Goal: Contribute content

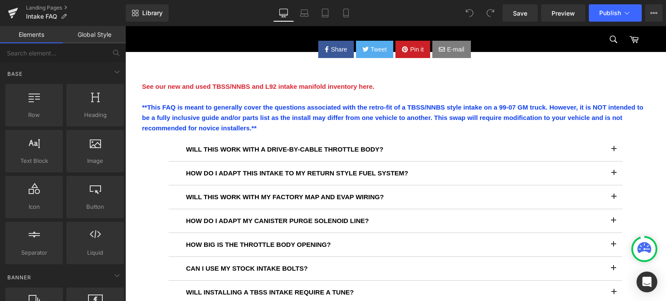
scroll to position [130, 0]
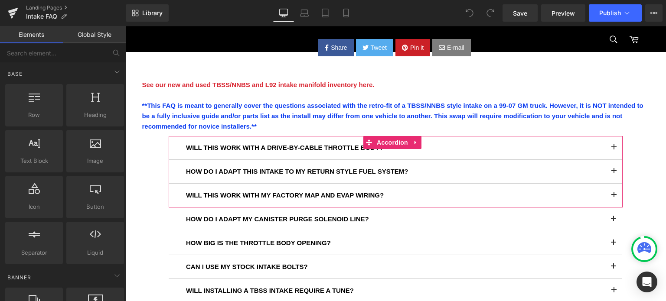
click at [614, 198] on span at bounding box center [614, 198] width 0 height 0
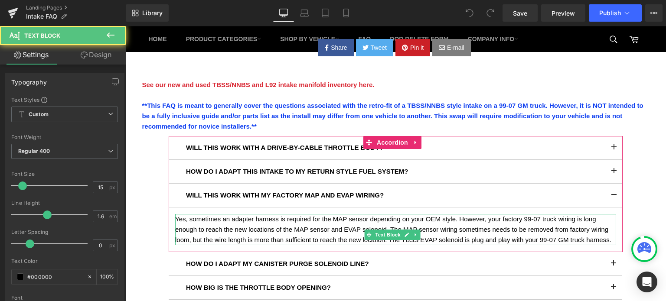
click at [456, 220] on p "Yes, sometimes an adapter harness is required for the MAP sensor depending on y…" at bounding box center [395, 229] width 441 height 31
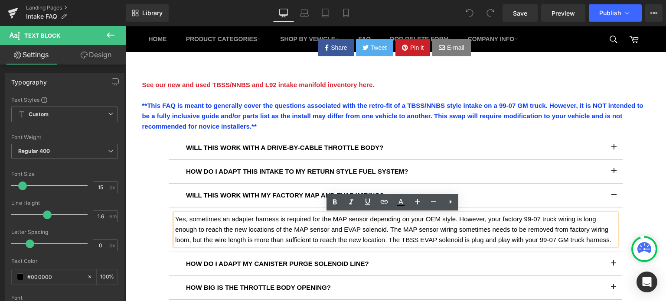
click at [454, 219] on p "Yes, sometimes an adapter harness is required for the MAP sensor depending on y…" at bounding box center [395, 229] width 441 height 31
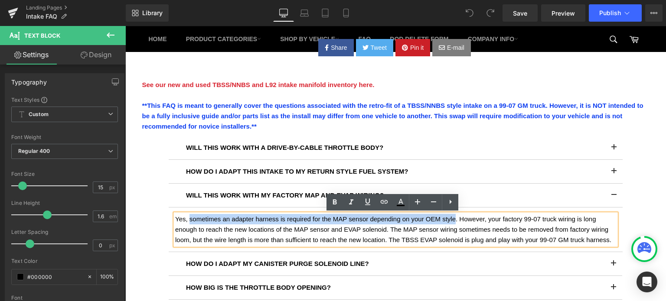
drag, startPoint x: 454, startPoint y: 219, endPoint x: 190, endPoint y: 220, distance: 264.1
click at [190, 220] on p "Yes, sometimes an adapter harness is required for the MAP sensor depending on y…" at bounding box center [395, 229] width 441 height 31
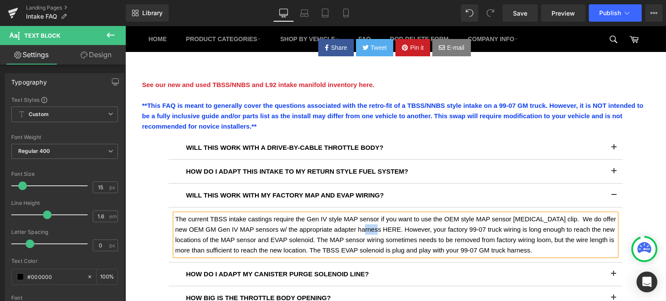
drag, startPoint x: 369, startPoint y: 227, endPoint x: 386, endPoint y: 225, distance: 17.0
click at [386, 225] on p "The current TBSS intake castings require the Gen IV style MAP sensor if you wan…" at bounding box center [395, 235] width 441 height 42
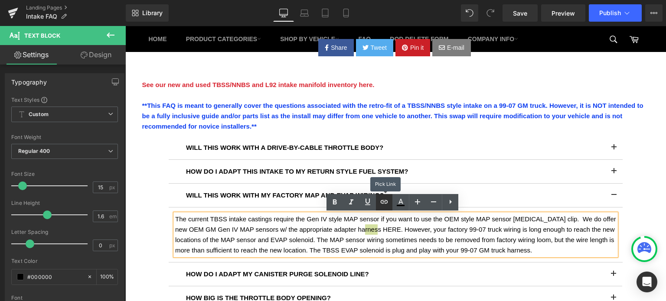
click at [385, 206] on icon at bounding box center [384, 202] width 10 height 10
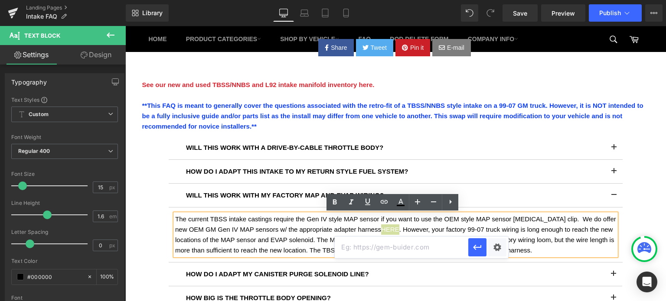
click at [421, 252] on input "text" at bounding box center [402, 248] width 134 height 22
paste input "[URL][DOMAIN_NAME]"
click at [418, 251] on input "[URL][DOMAIN_NAME]" at bounding box center [402, 248] width 134 height 22
type input "[URL][DOMAIN_NAME]"
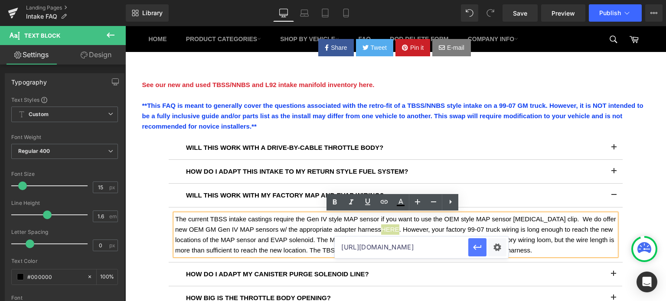
scroll to position [0, 0]
click at [481, 249] on icon "button" at bounding box center [477, 247] width 10 height 10
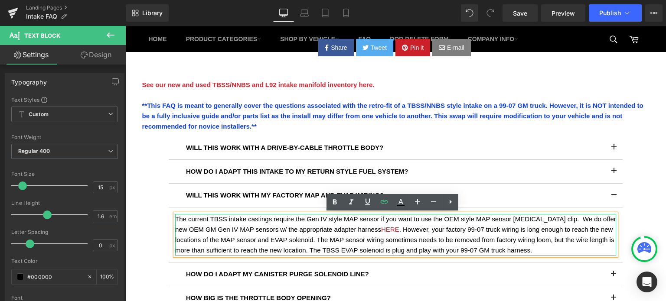
click at [461, 244] on p "The current TBSS intake castings require the Gen IV style MAP sensor if you wan…" at bounding box center [395, 235] width 441 height 42
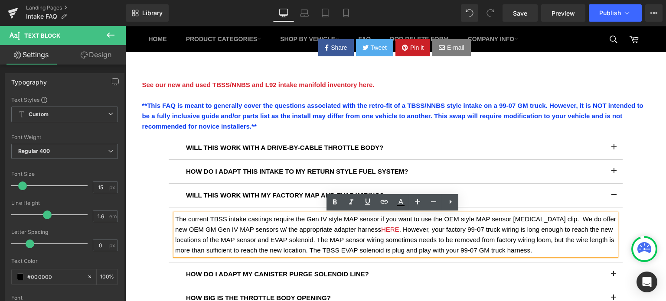
click at [548, 251] on p "The current TBSS intake castings require the Gen IV style MAP sensor if you wan…" at bounding box center [395, 235] width 441 height 42
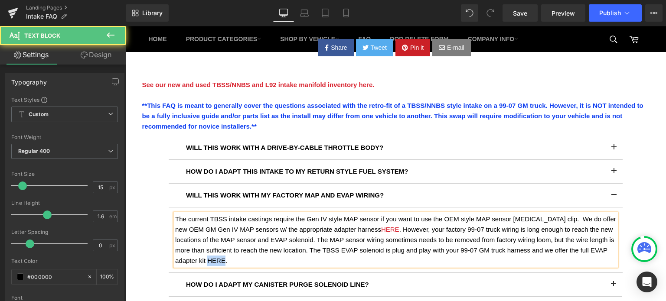
drag, startPoint x: 225, startPoint y: 261, endPoint x: 242, endPoint y: 260, distance: 16.6
click at [242, 260] on p "The current TBSS intake castings require the Gen IV style MAP sensor if you wan…" at bounding box center [395, 240] width 441 height 52
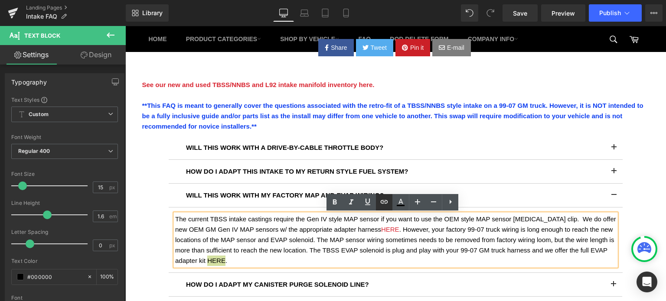
drag, startPoint x: 390, startPoint y: 200, endPoint x: 385, endPoint y: 200, distance: 4.8
click at [390, 200] on link at bounding box center [384, 202] width 16 height 16
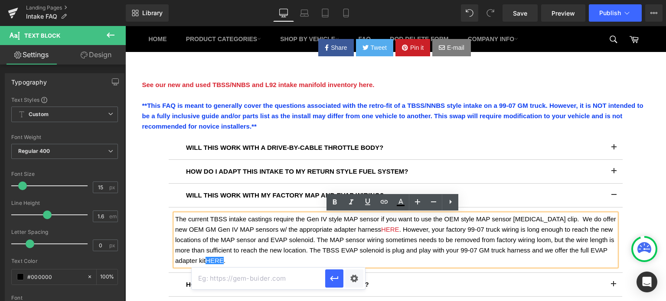
click at [289, 280] on input "text" at bounding box center [259, 279] width 134 height 22
paste input "[URL][DOMAIN_NAME]"
type input "[URL][DOMAIN_NAME]"
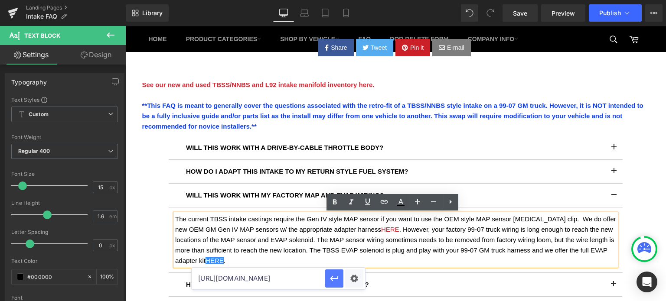
click at [337, 279] on icon "button" at bounding box center [334, 278] width 8 height 5
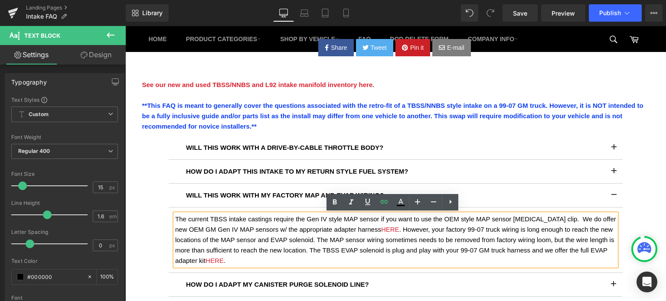
click at [478, 244] on p "The current TBSS intake castings require the Gen IV style MAP sensor if you wan…" at bounding box center [395, 240] width 441 height 52
click at [606, 14] on span "Publish" at bounding box center [610, 13] width 22 height 7
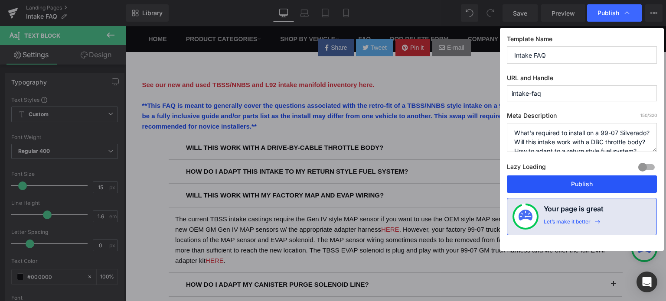
click at [593, 185] on button "Publish" at bounding box center [582, 184] width 150 height 17
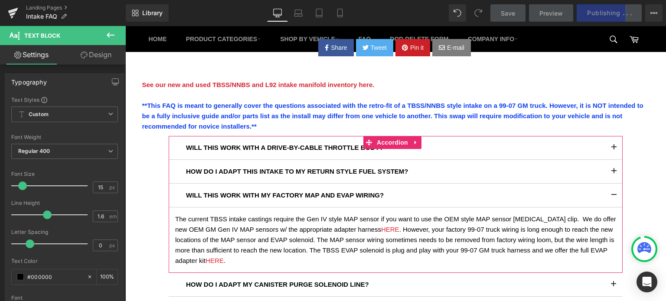
click at [614, 174] on span at bounding box center [614, 174] width 0 height 0
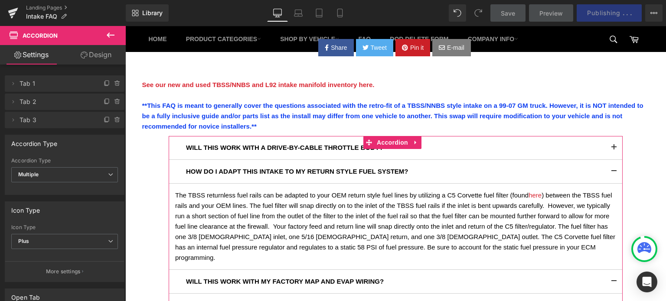
click at [605, 151] on button at bounding box center [613, 147] width 17 height 23
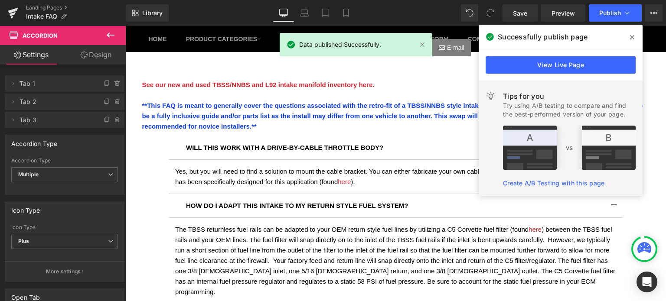
click at [633, 39] on icon at bounding box center [632, 37] width 4 height 7
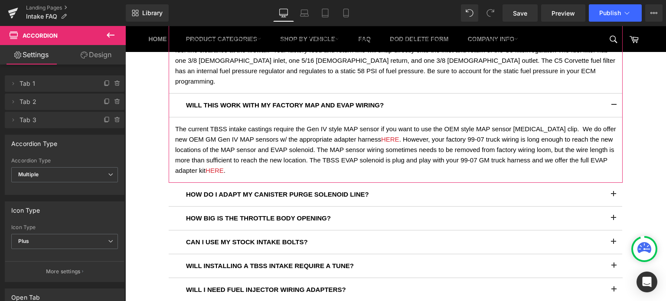
scroll to position [390, 0]
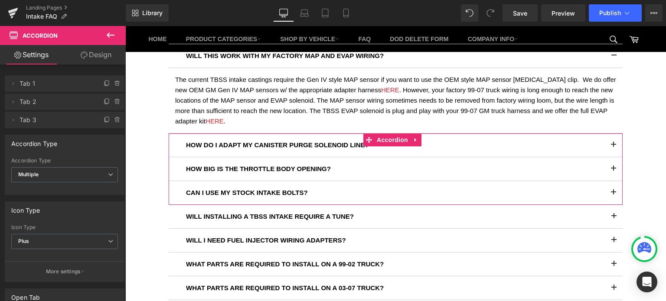
click at [605, 134] on button at bounding box center [613, 145] width 17 height 23
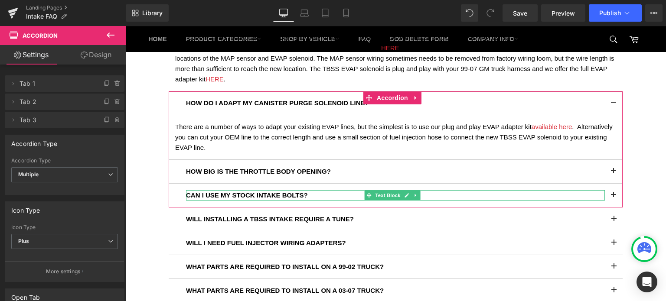
scroll to position [434, 0]
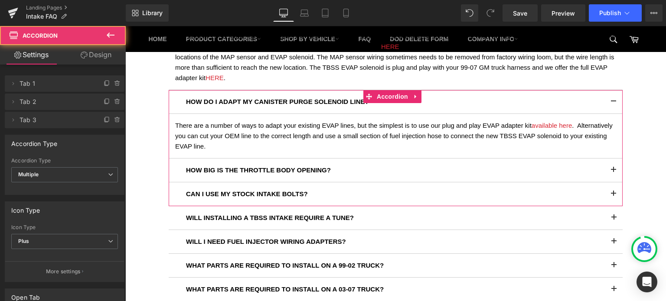
click at [605, 183] on button at bounding box center [613, 194] width 17 height 23
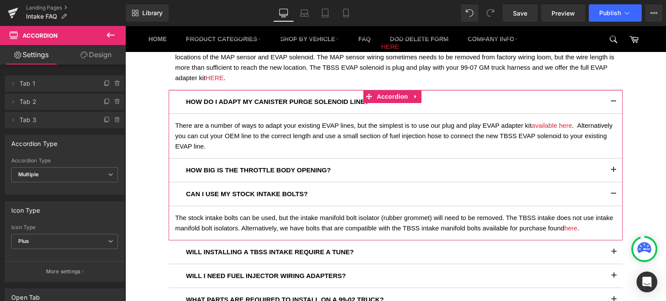
click at [614, 173] on span at bounding box center [614, 173] width 0 height 0
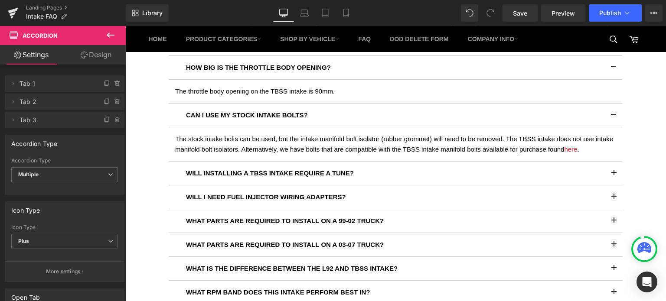
scroll to position [564, 0]
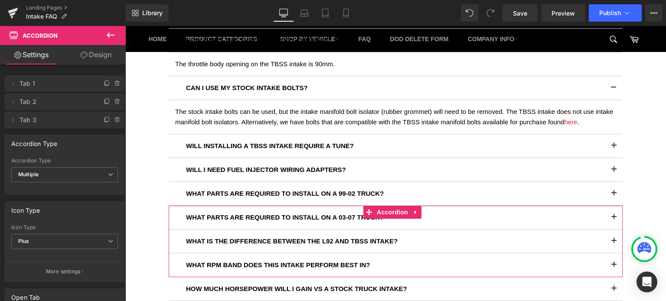
click at [605, 206] on button at bounding box center [613, 217] width 17 height 23
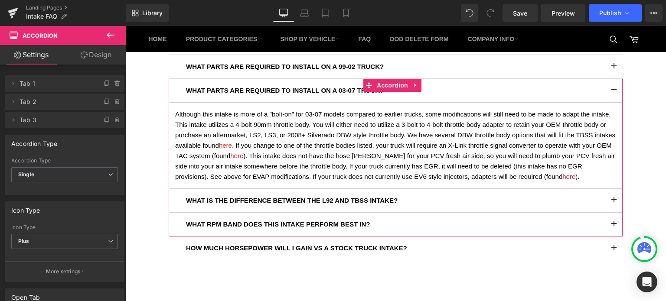
scroll to position [694, 0]
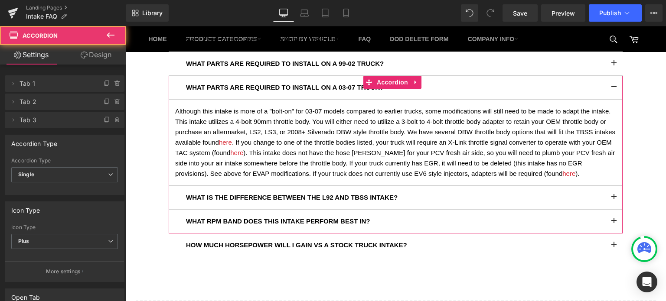
click at [614, 200] on span at bounding box center [614, 200] width 0 height 0
